Goal: Book appointment/travel/reservation

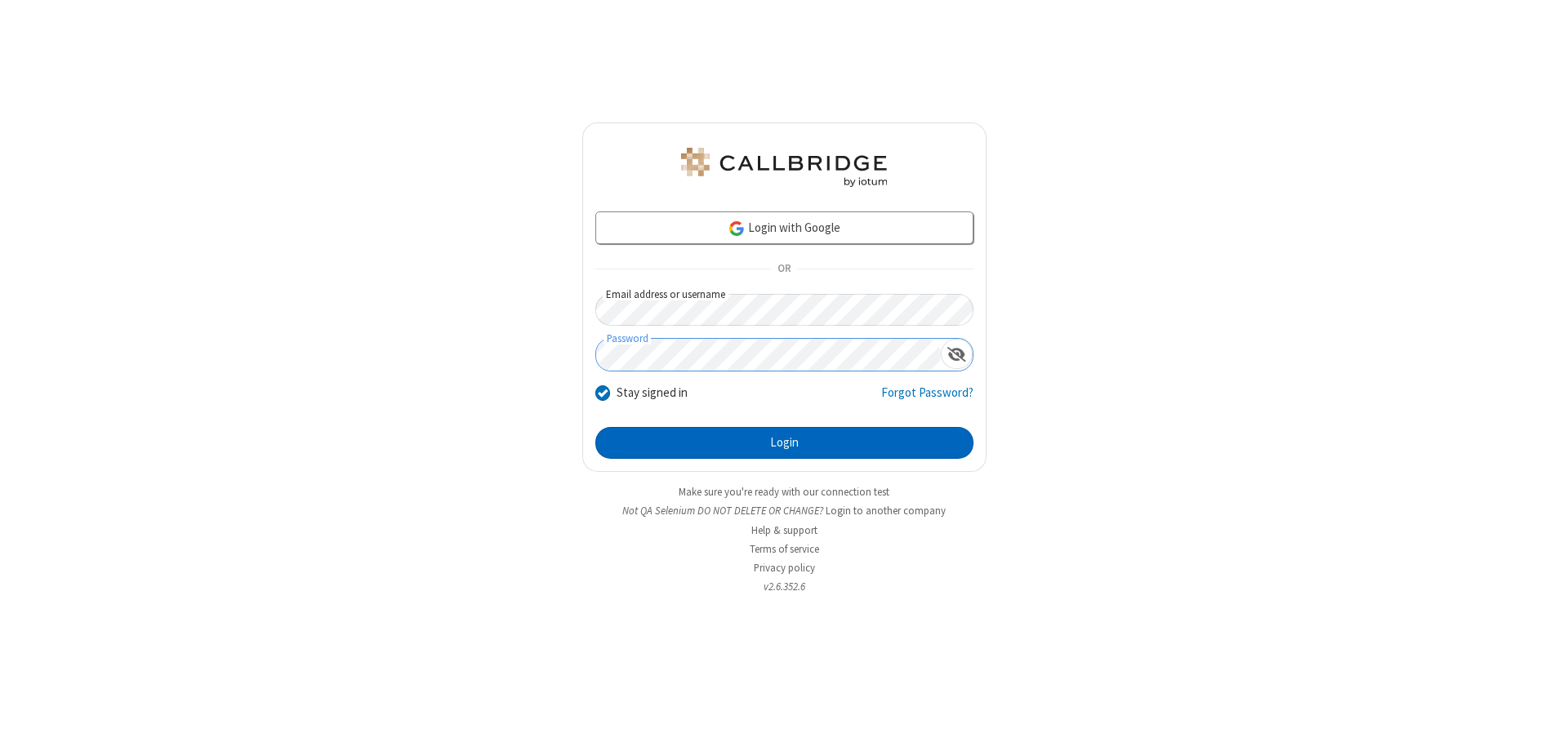
click at [784, 443] on button "Login" at bounding box center [784, 443] width 379 height 33
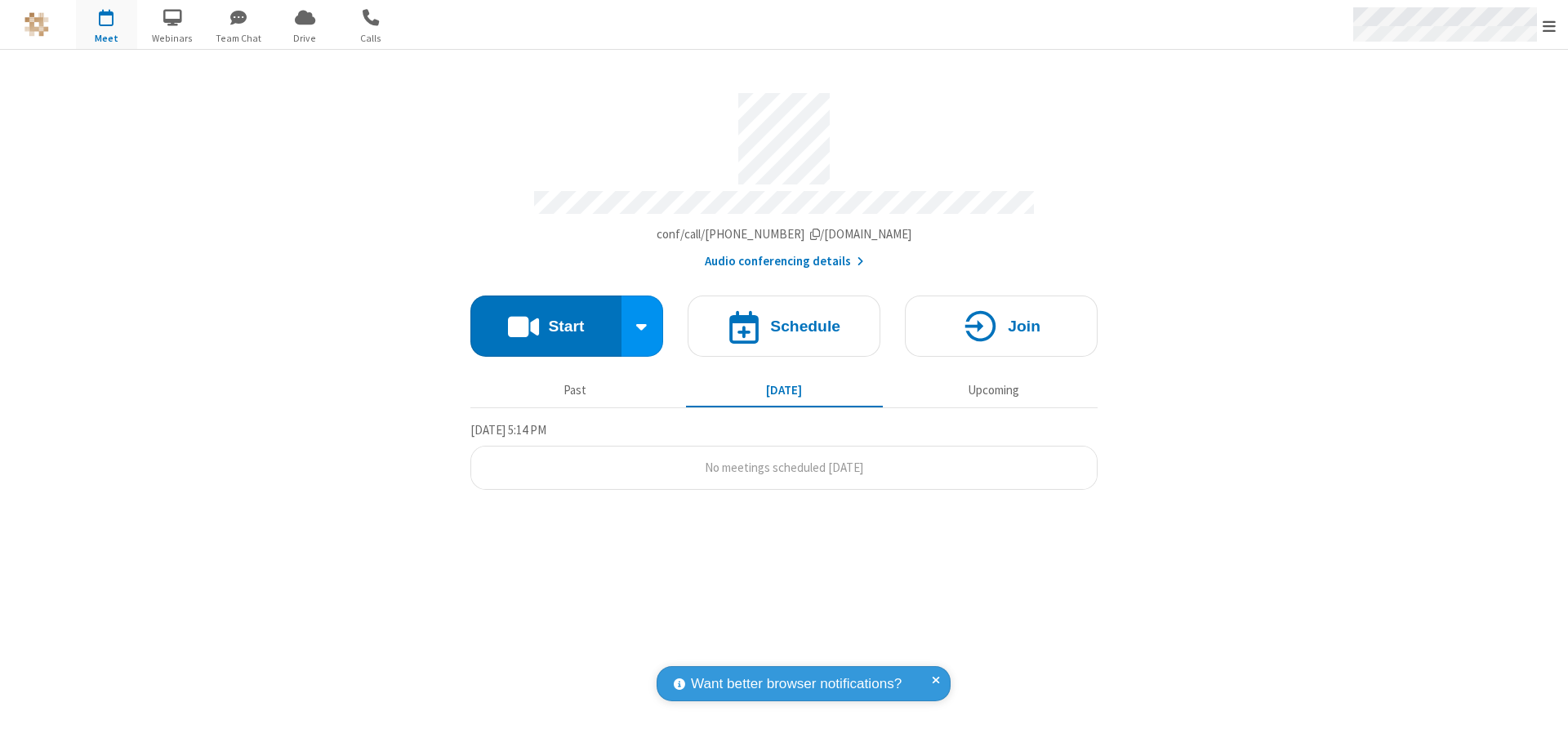
click at [1549, 25] on span "Open menu" at bounding box center [1549, 25] width 13 height 16
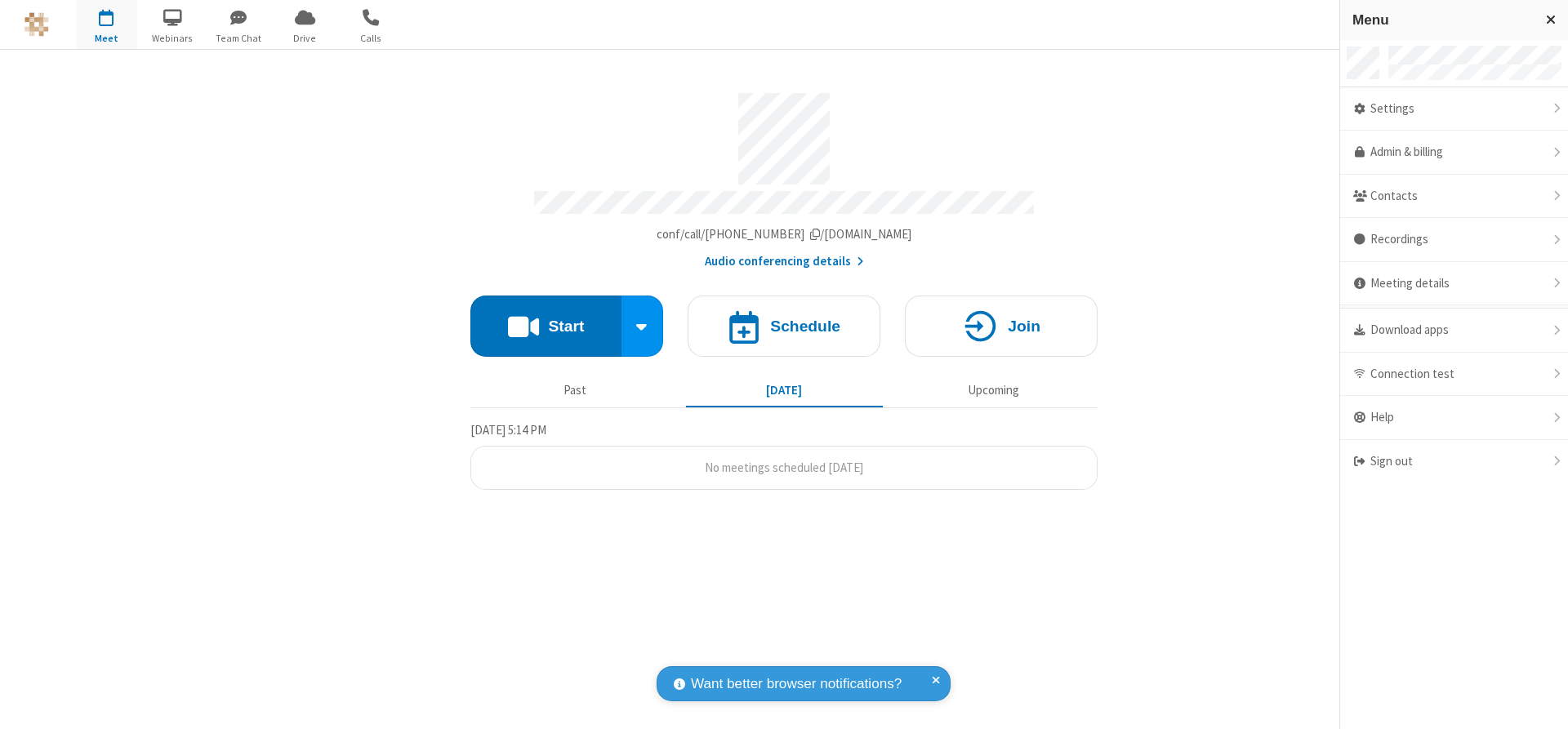
click at [107, 24] on span "button" at bounding box center [107, 17] width 62 height 28
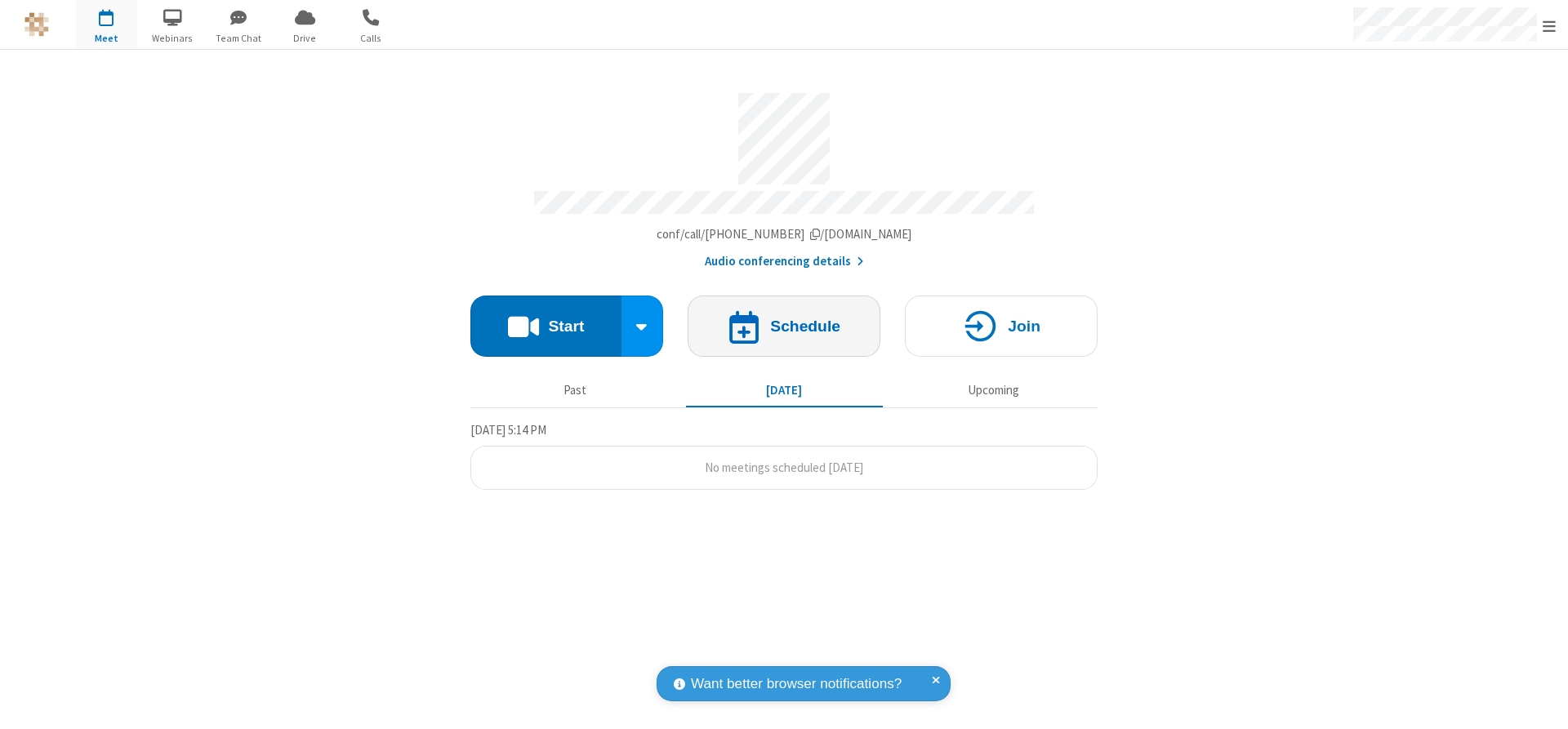
click at [784, 320] on h4 "Schedule" at bounding box center [805, 326] width 70 height 16
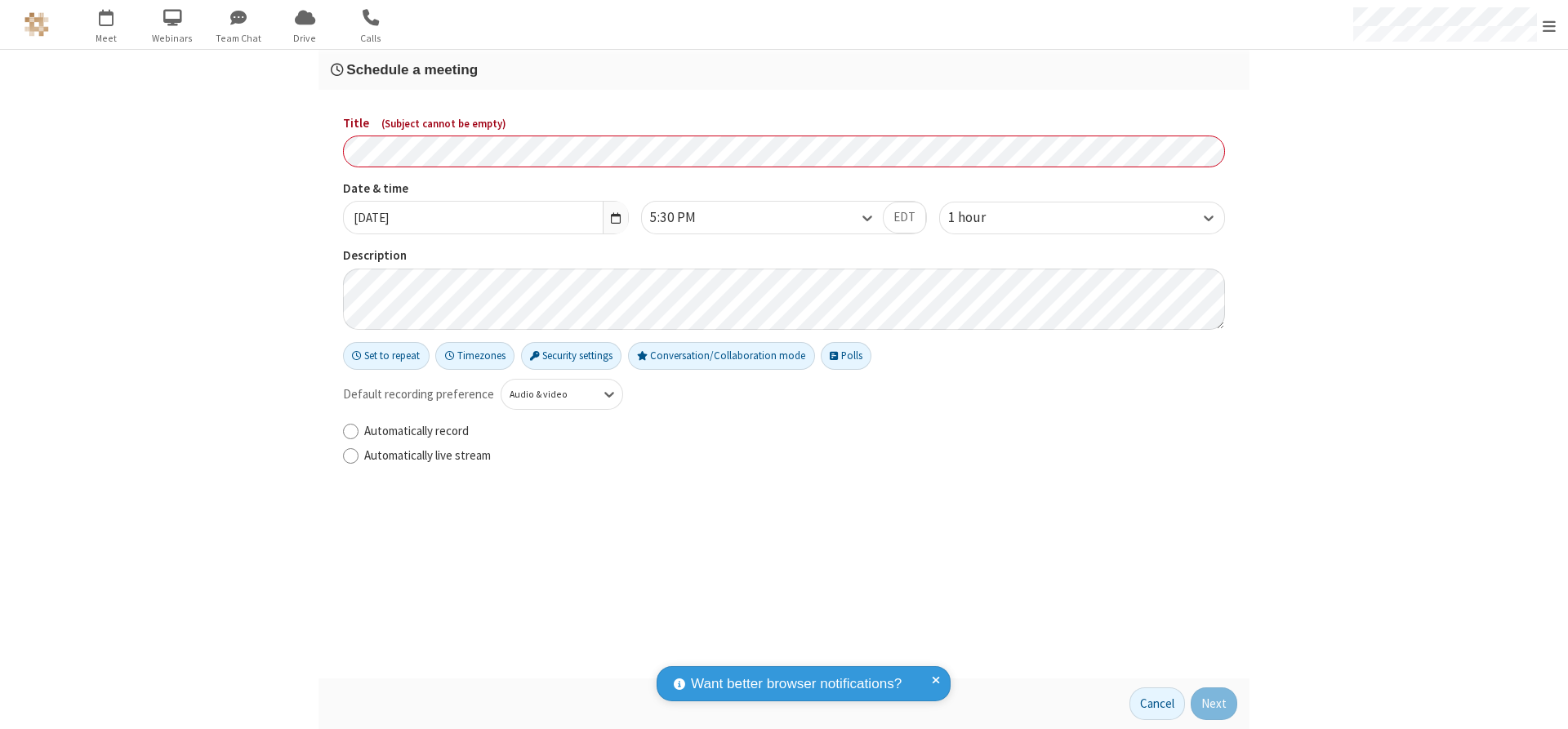
click at [784, 69] on h3 "Schedule a meeting" at bounding box center [784, 69] width 907 height 16
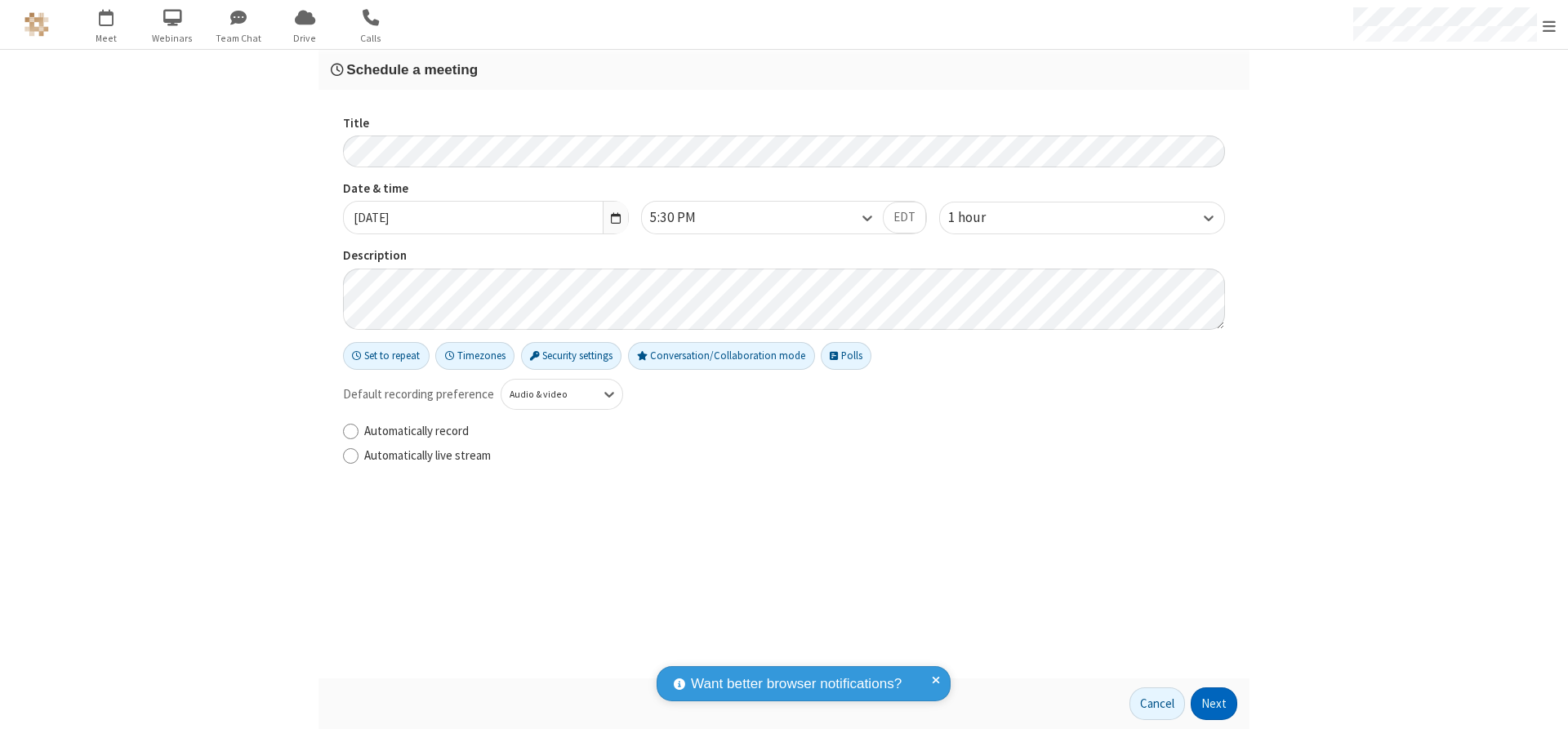
click at [1215, 704] on button "Next" at bounding box center [1215, 704] width 47 height 33
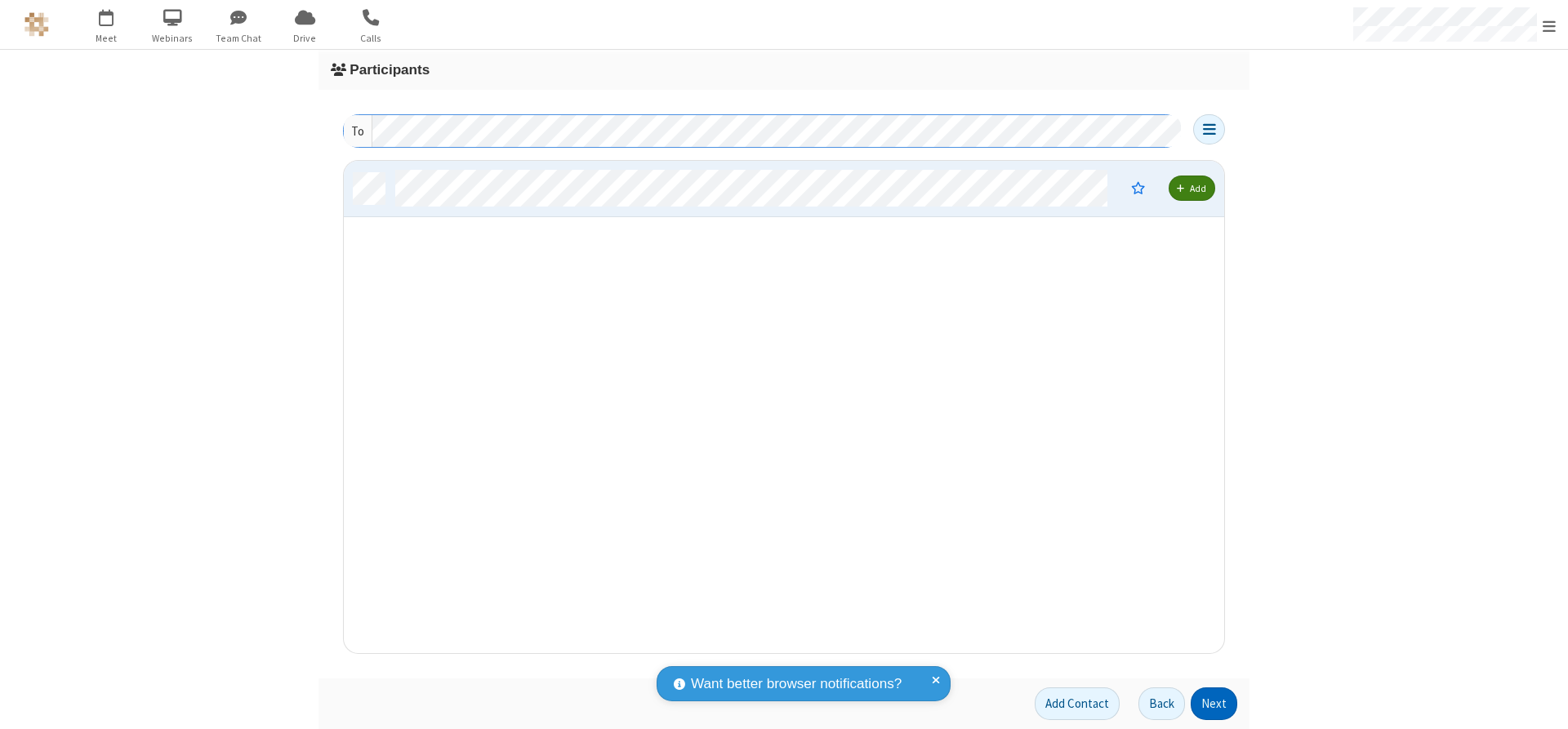
click at [1215, 704] on button "Next" at bounding box center [1215, 704] width 47 height 33
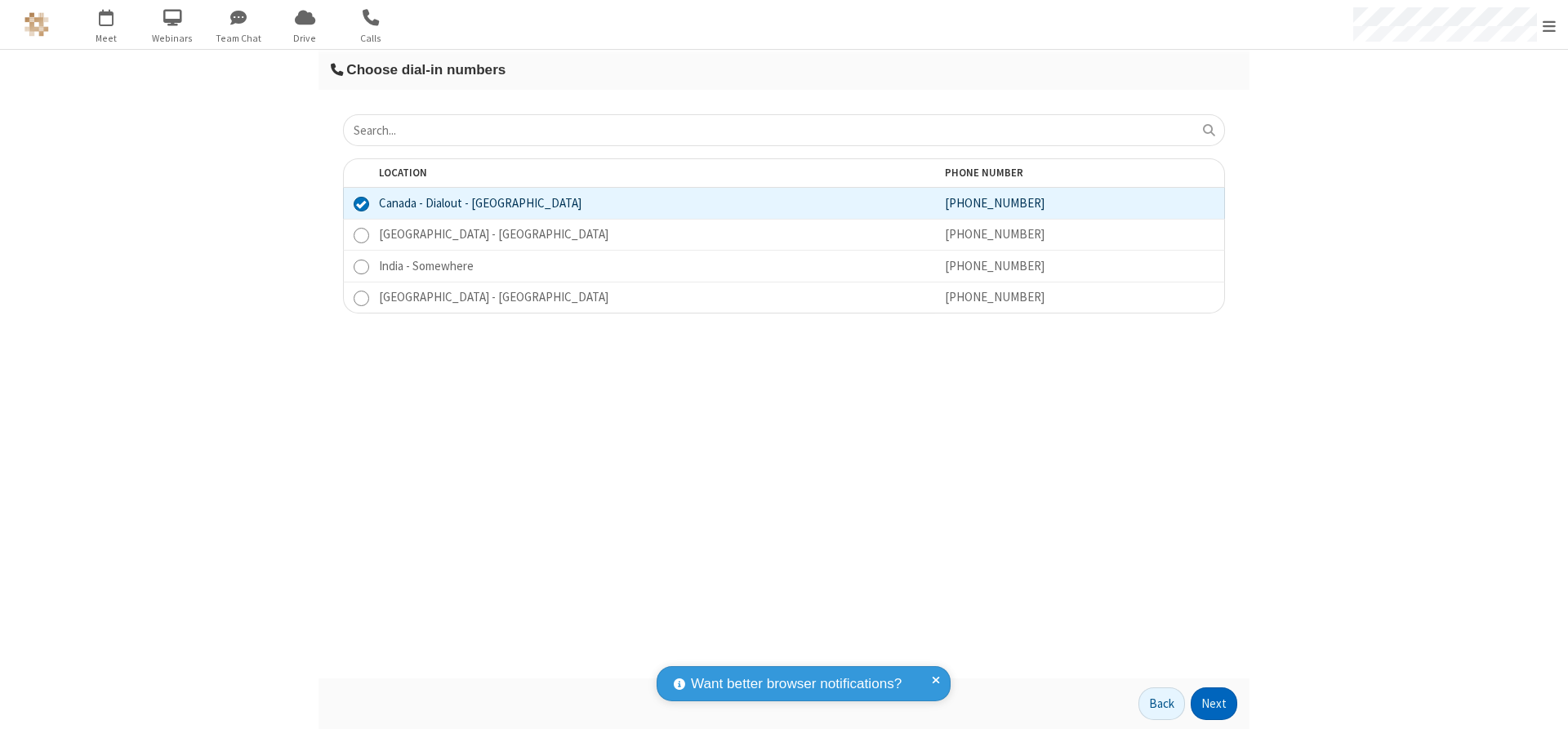
click at [1215, 704] on button "Next" at bounding box center [1215, 704] width 47 height 33
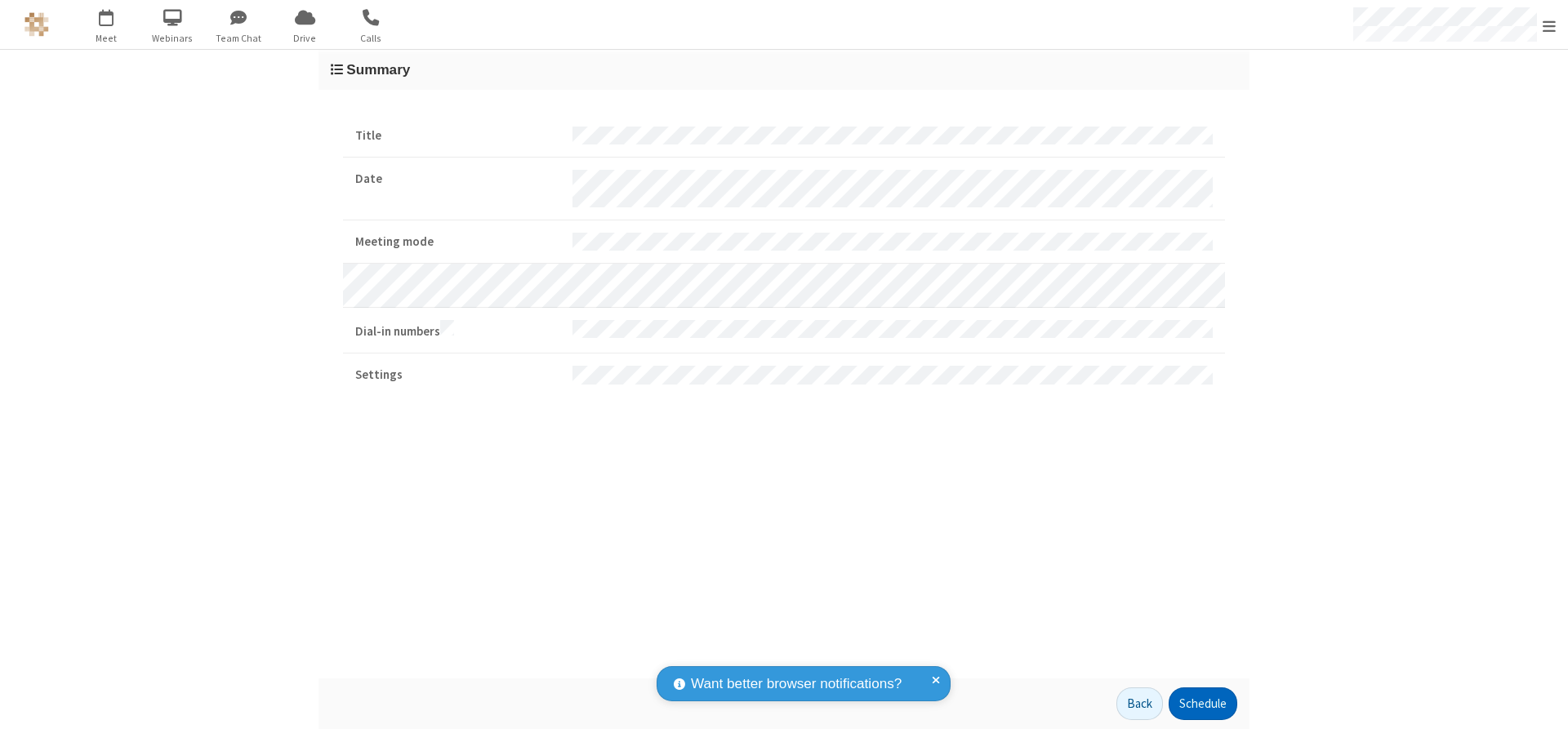
click at [1202, 704] on button "Schedule" at bounding box center [1202, 704] width 68 height 33
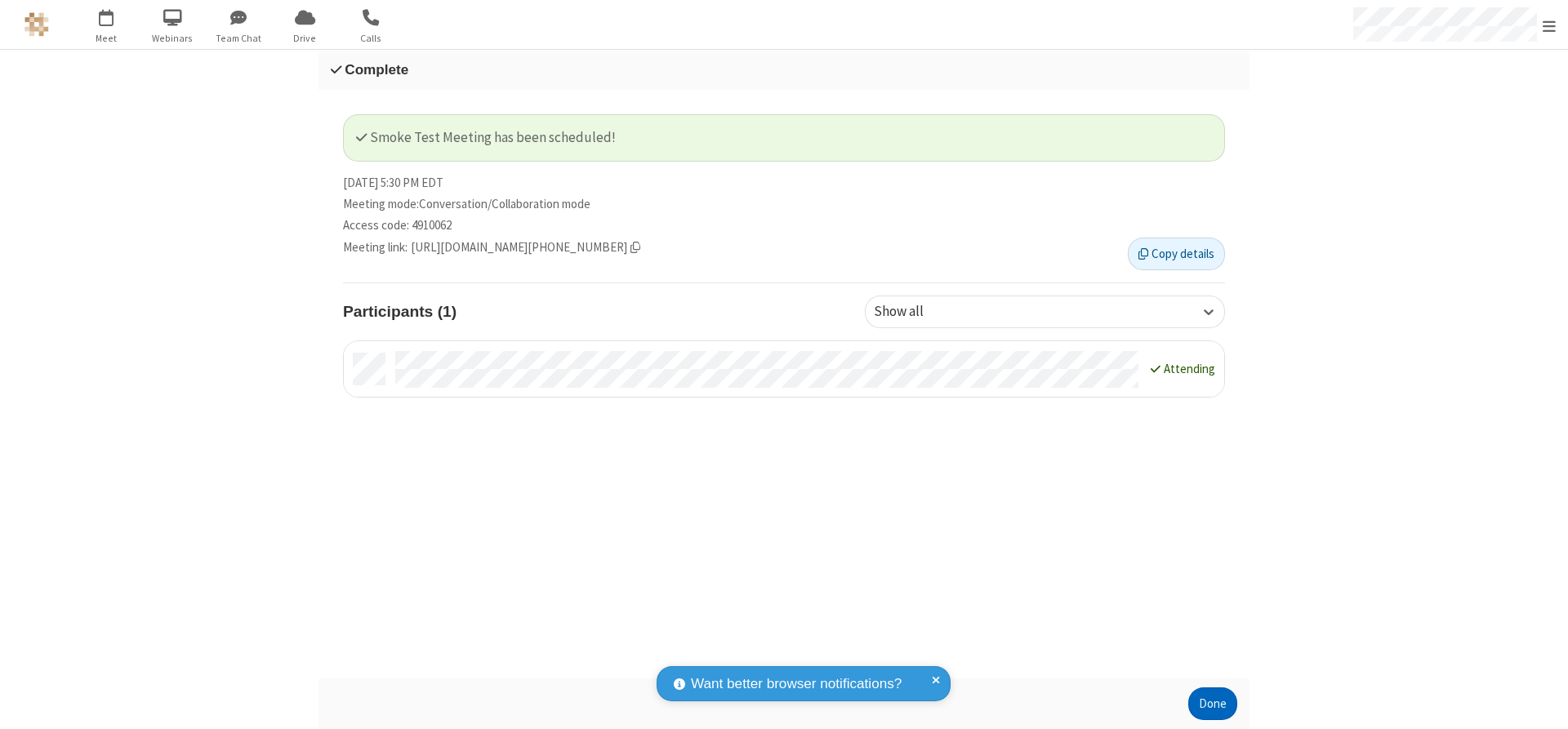
click at [1213, 704] on button "Done" at bounding box center [1213, 704] width 49 height 33
